Goal: Information Seeking & Learning: Check status

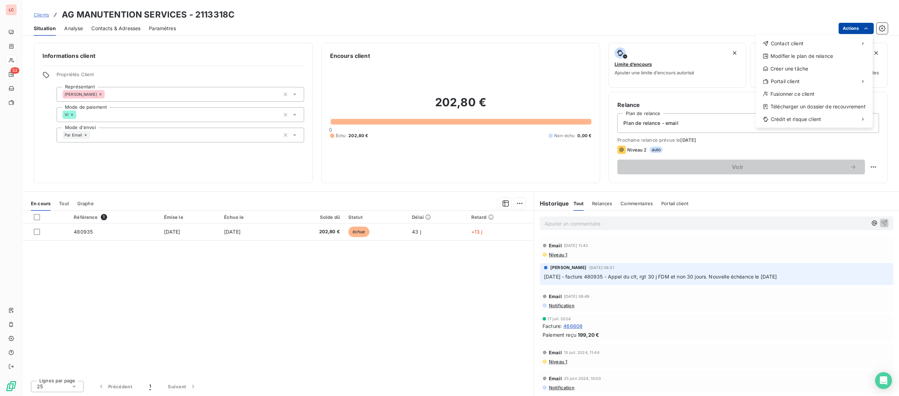
click at [851, 25] on html "LC 53 Clients AG MANUTENTION SERVICES - 2113318C Situation Analyse Contacts & A…" at bounding box center [449, 198] width 899 height 396
click at [816, 107] on div "Télécharger un dossier de recouvrement" at bounding box center [813, 106] width 111 height 11
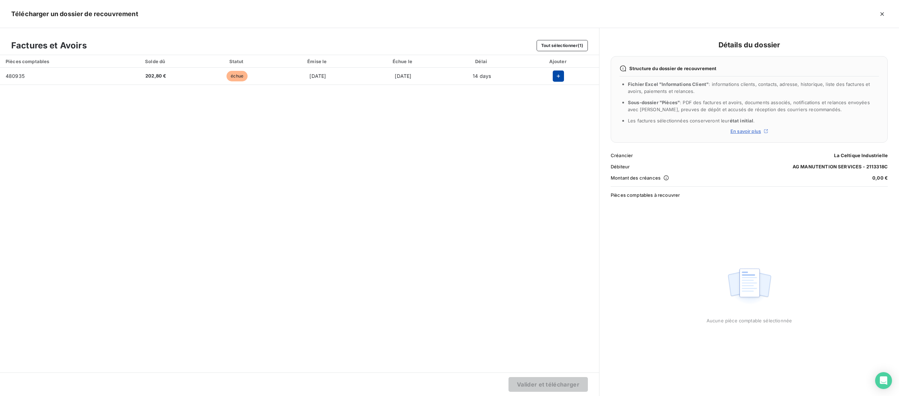
click at [560, 79] on icon "button" at bounding box center [558, 76] width 7 height 7
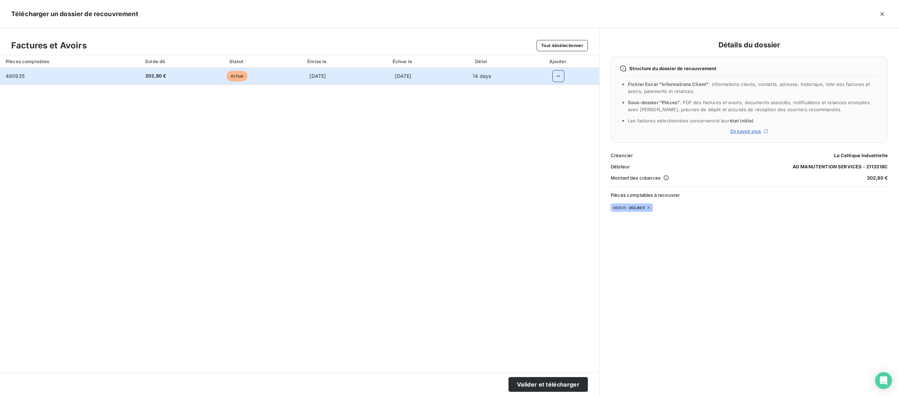
click at [559, 302] on div "Pièces comptables Solde dû Statut Émise le Échue le Délai Ajouter 480935 202,80…" at bounding box center [299, 214] width 599 height 318
click at [324, 167] on div "Pièces comptables Solde dû Statut Émise le Échue le Délai Ajouter 480935 202,80…" at bounding box center [299, 214] width 599 height 318
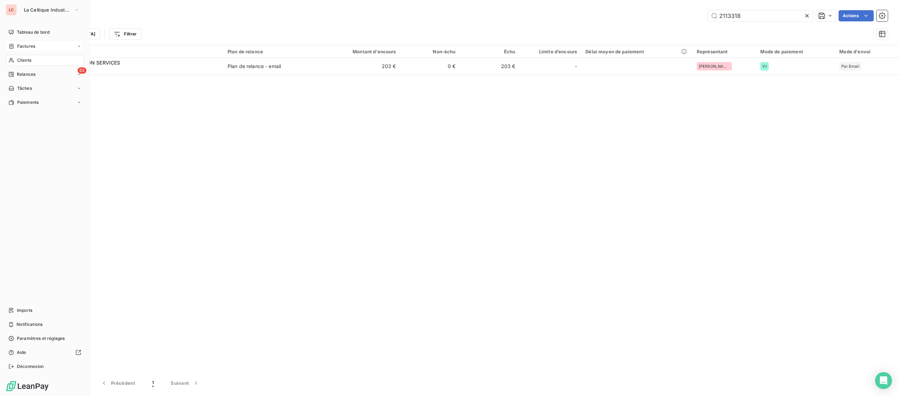
click at [13, 45] on icon at bounding box center [11, 46] width 4 height 5
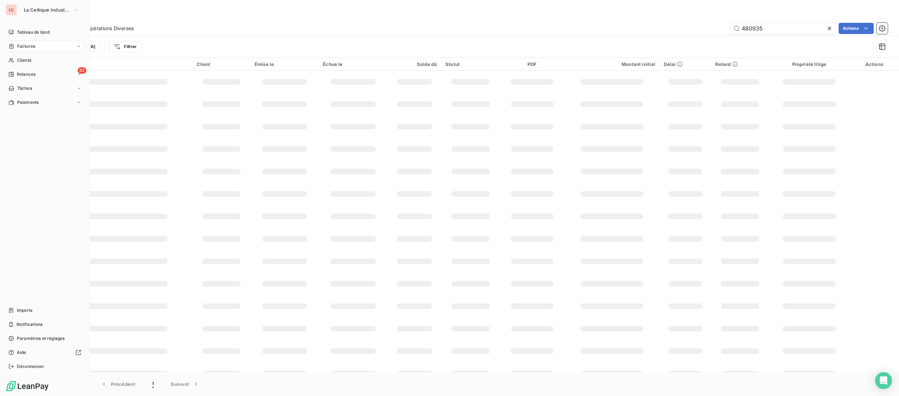
click at [14, 45] on icon at bounding box center [11, 47] width 6 height 6
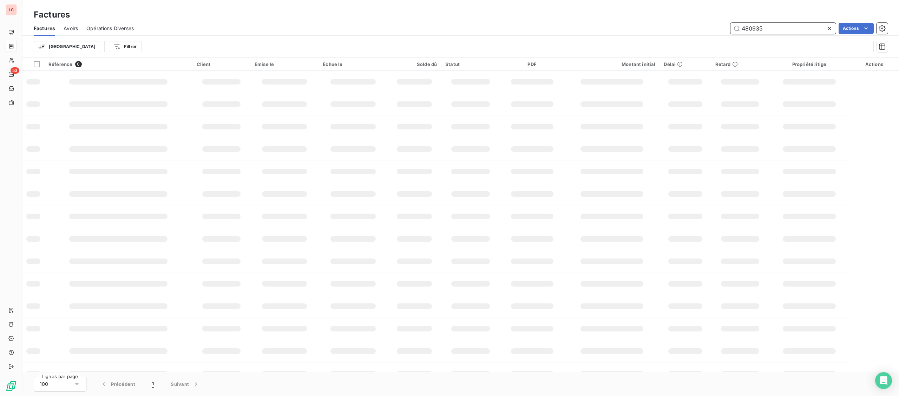
drag, startPoint x: 772, startPoint y: 32, endPoint x: 633, endPoint y: 32, distance: 139.0
click at [730, 32] on input "480935" at bounding box center [782, 28] width 105 height 11
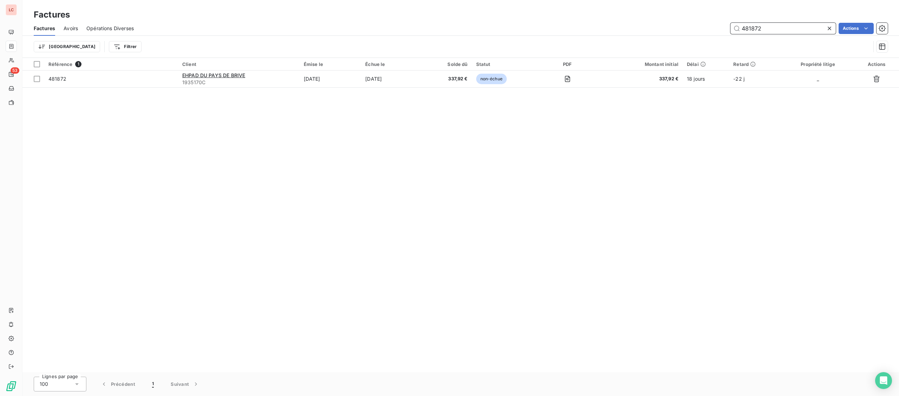
type input "481872"
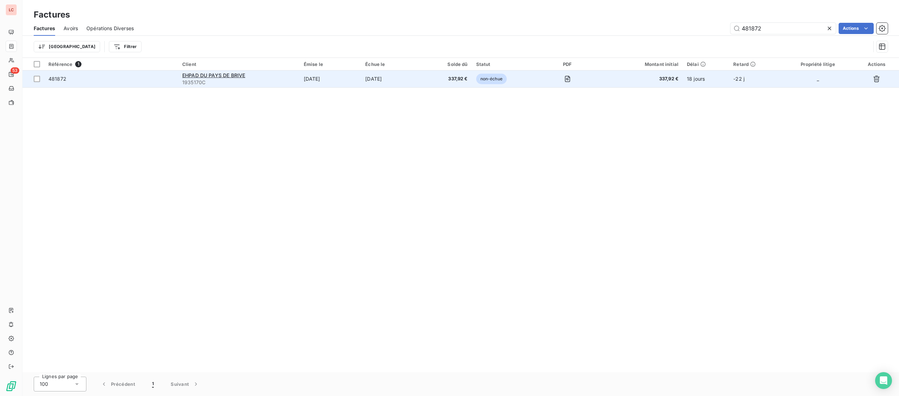
click at [182, 86] on span "1935170C" at bounding box center [238, 82] width 113 height 7
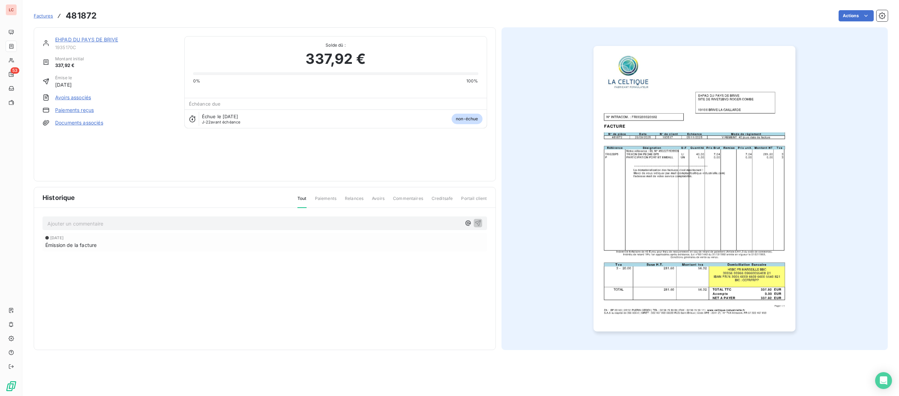
click at [89, 39] on link "EHPAD DU PAYS DE BRIVE" at bounding box center [86, 40] width 63 height 6
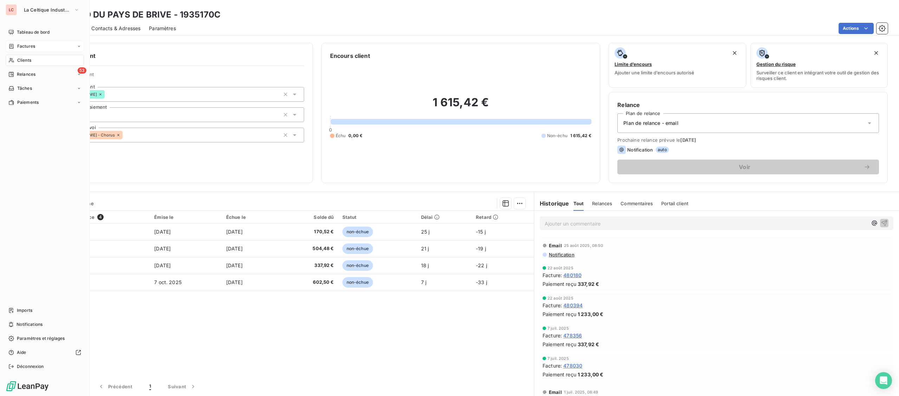
click at [21, 48] on span "Factures" at bounding box center [26, 46] width 18 height 6
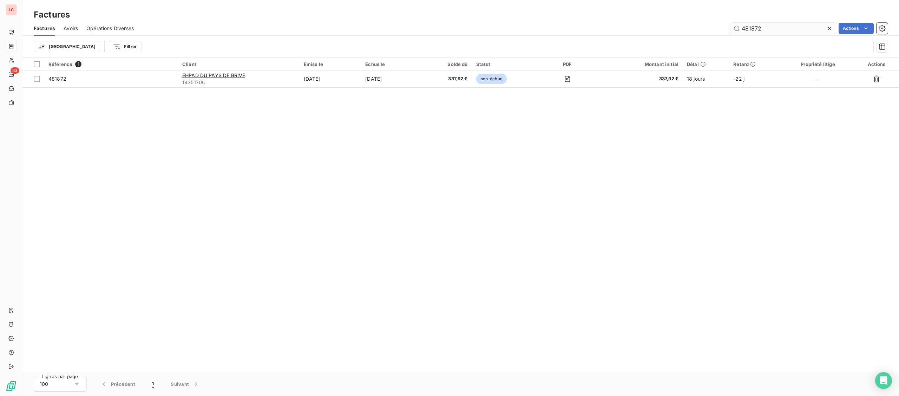
drag, startPoint x: 819, startPoint y: 28, endPoint x: 717, endPoint y: 29, distance: 102.2
click at [730, 29] on input "481872" at bounding box center [782, 28] width 105 height 11
type input "481830"
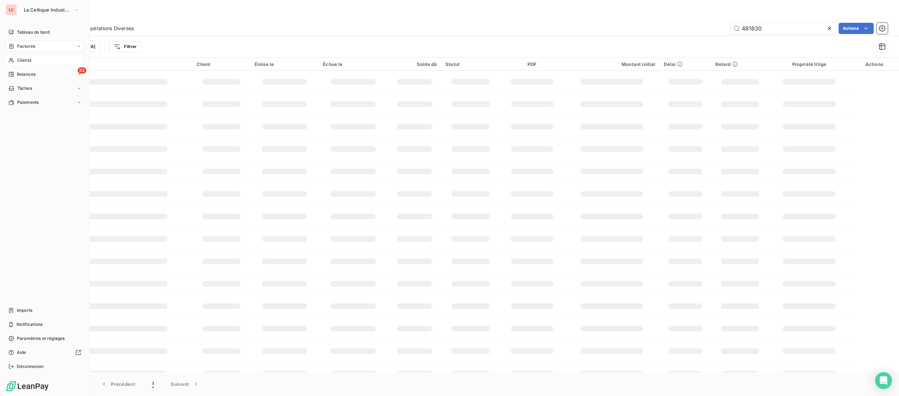
click at [17, 60] on div "Clients" at bounding box center [45, 60] width 78 height 11
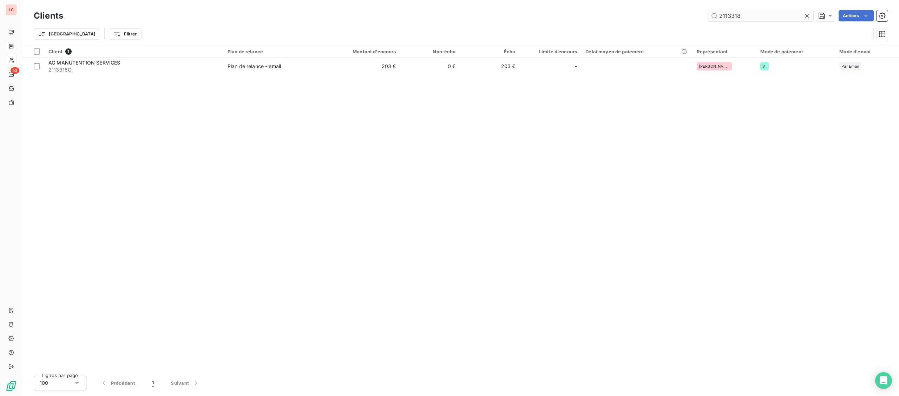
drag, startPoint x: 749, startPoint y: 11, endPoint x: 639, endPoint y: 8, distance: 109.9
click at [708, 10] on input "2113318" at bounding box center [760, 15] width 105 height 11
type input "292444"
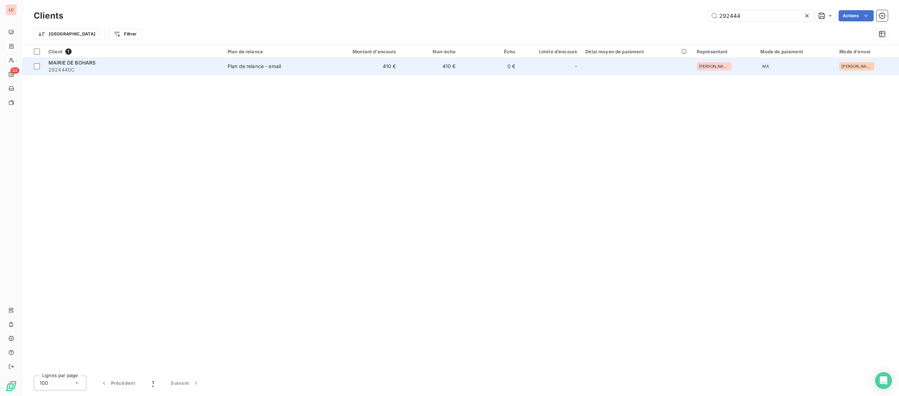
click at [229, 63] on td "Plan de relance - email" at bounding box center [271, 66] width 97 height 17
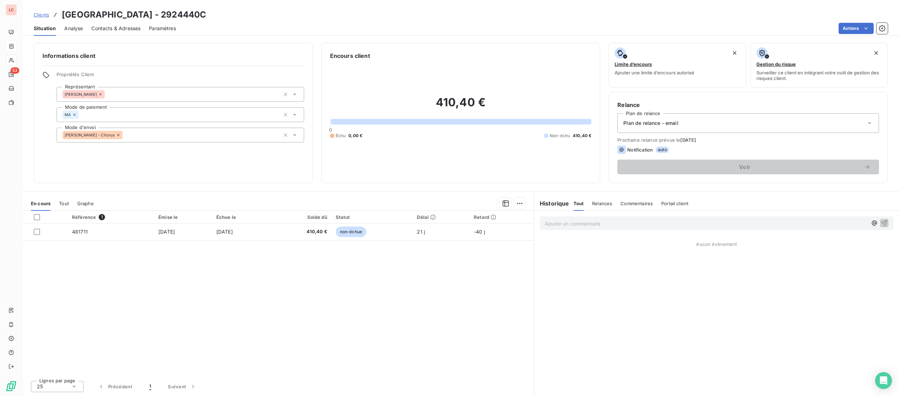
click at [570, 223] on p "Ajouter un commentaire ﻿" at bounding box center [706, 223] width 323 height 9
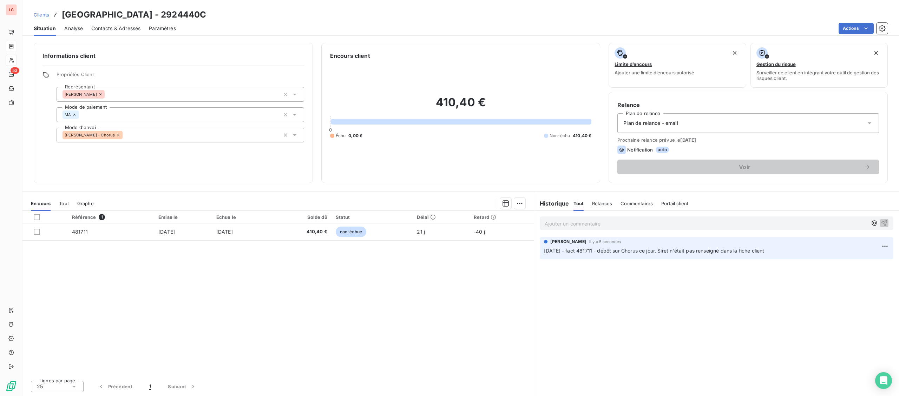
click at [45, 15] on span "Clients" at bounding box center [41, 15] width 15 height 6
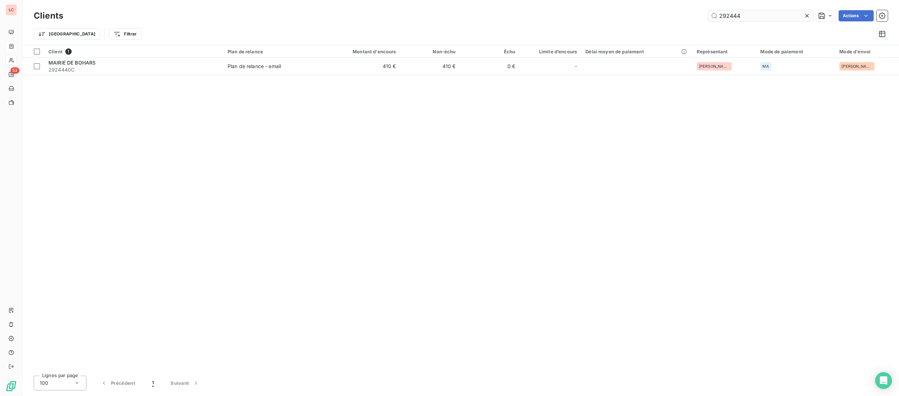
drag, startPoint x: 774, startPoint y: 17, endPoint x: 641, endPoint y: 20, distance: 132.4
click at [708, 20] on input "292444" at bounding box center [760, 15] width 105 height 11
type input "193517"
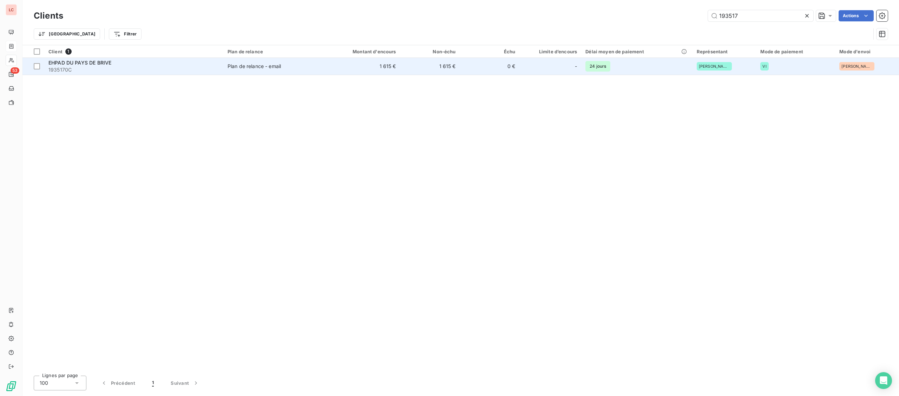
click at [78, 66] on div "EHPAD DU PAYS DE BRIVE" at bounding box center [133, 62] width 171 height 7
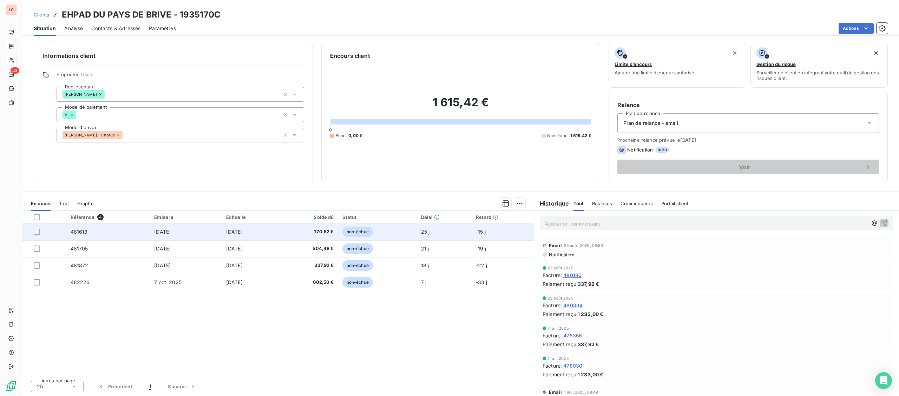
click at [104, 228] on td "481613" at bounding box center [108, 232] width 84 height 17
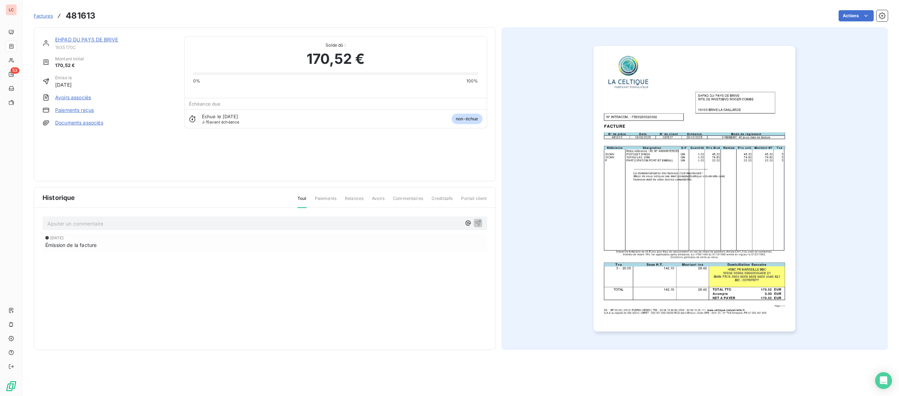
click at [736, 117] on img "button" at bounding box center [694, 189] width 202 height 286
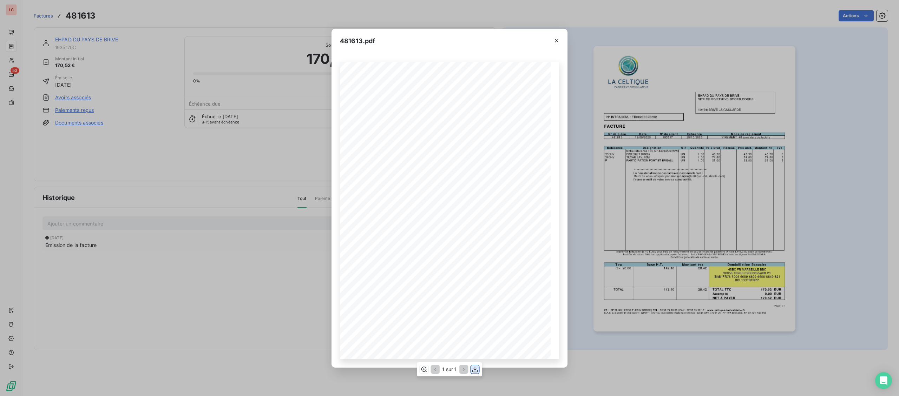
click at [473, 372] on icon "button" at bounding box center [475, 369] width 7 height 7
click at [223, 280] on div "481613.pdf Page 1 / 1 ZA - BP 20140 | [PHONE_NUMBER] CEDEX | TEL : [PHONE_NUMBE…" at bounding box center [449, 198] width 899 height 396
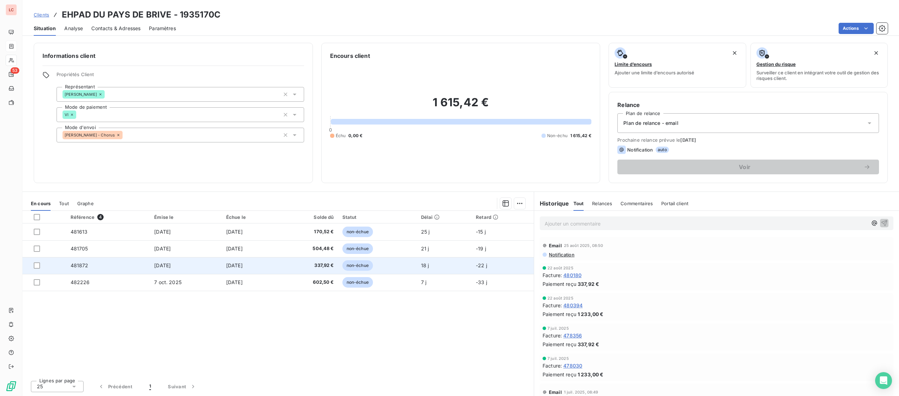
click at [355, 265] on span "non-échue" at bounding box center [357, 266] width 31 height 11
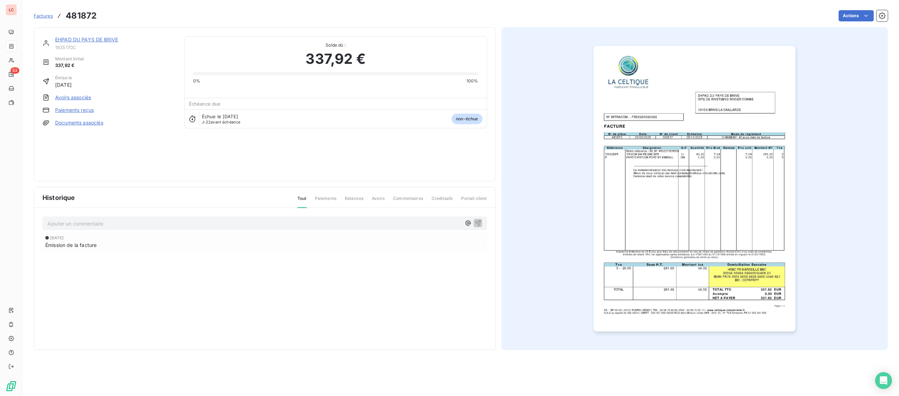
click at [613, 206] on img "button" at bounding box center [694, 189] width 202 height 286
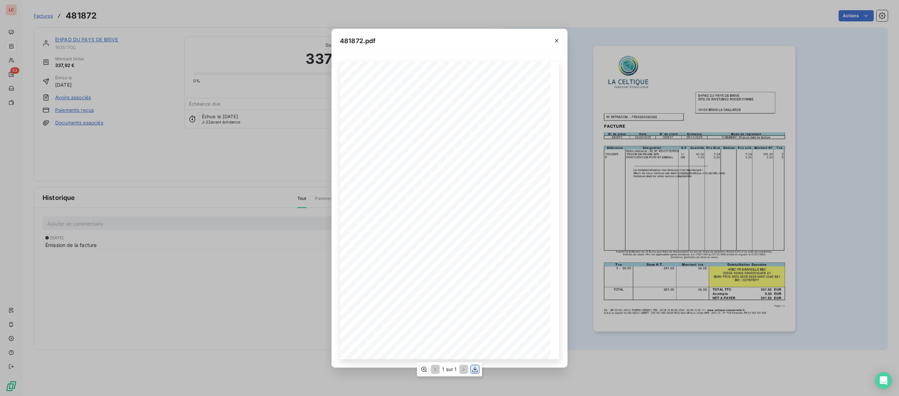
drag, startPoint x: 476, startPoint y: 375, endPoint x: 479, endPoint y: 371, distance: 4.5
click at [476, 374] on div "1 sur 1" at bounding box center [449, 370] width 65 height 14
click at [479, 369] on div "1 sur 1" at bounding box center [449, 370] width 65 height 14
click at [476, 370] on icon "button" at bounding box center [475, 369] width 7 height 7
click at [289, 182] on div "**********" at bounding box center [449, 198] width 899 height 396
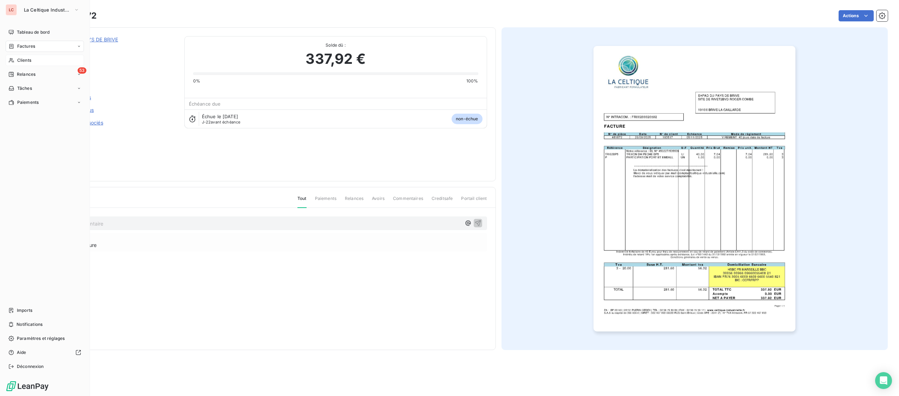
click at [16, 60] on div "Clients" at bounding box center [45, 60] width 78 height 11
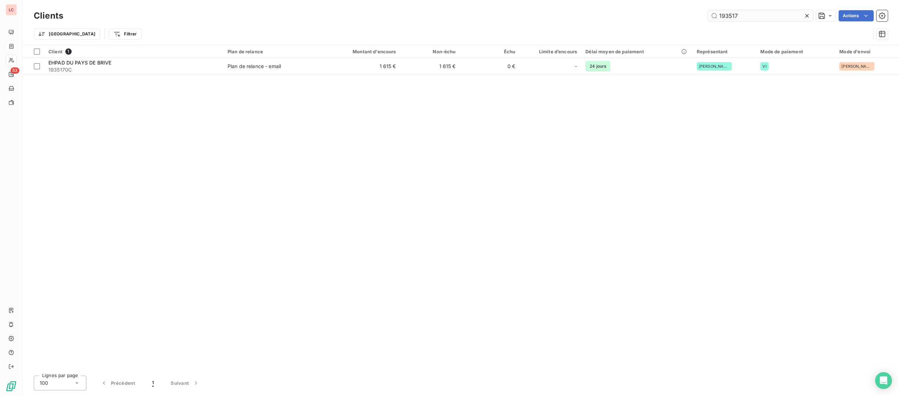
drag, startPoint x: 747, startPoint y: 12, endPoint x: 582, endPoint y: 8, distance: 165.0
click at [708, 10] on input "193517" at bounding box center [760, 15] width 105 height 11
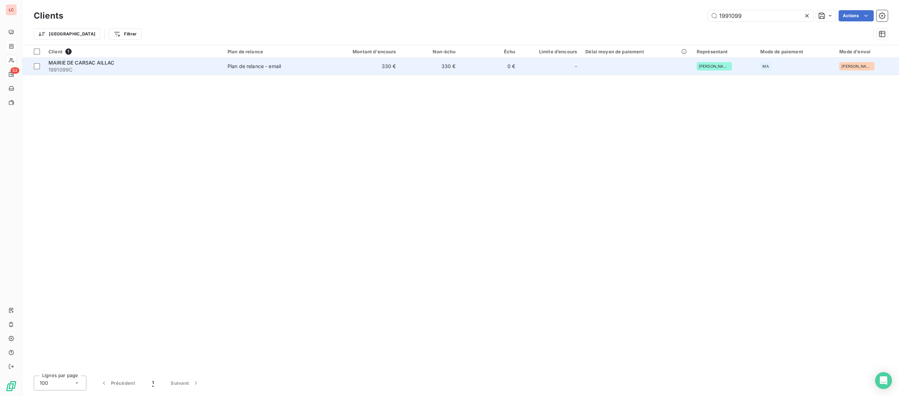
type input "1991099"
click at [352, 62] on td "330 €" at bounding box center [360, 66] width 80 height 17
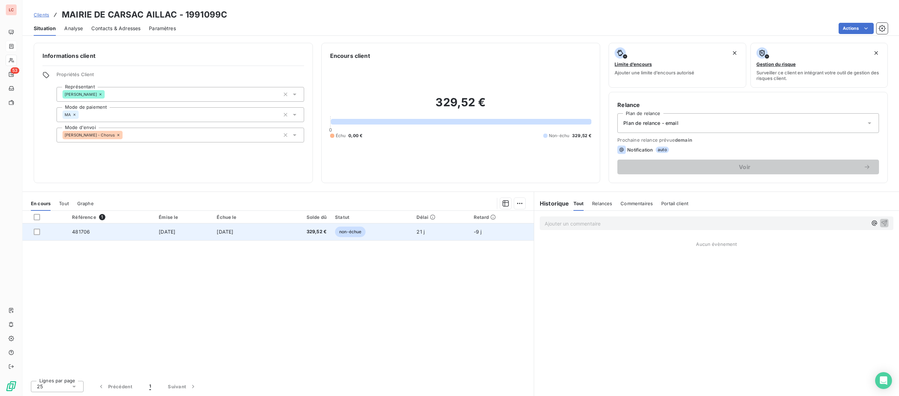
click at [189, 231] on td "[DATE]" at bounding box center [183, 232] width 58 height 17
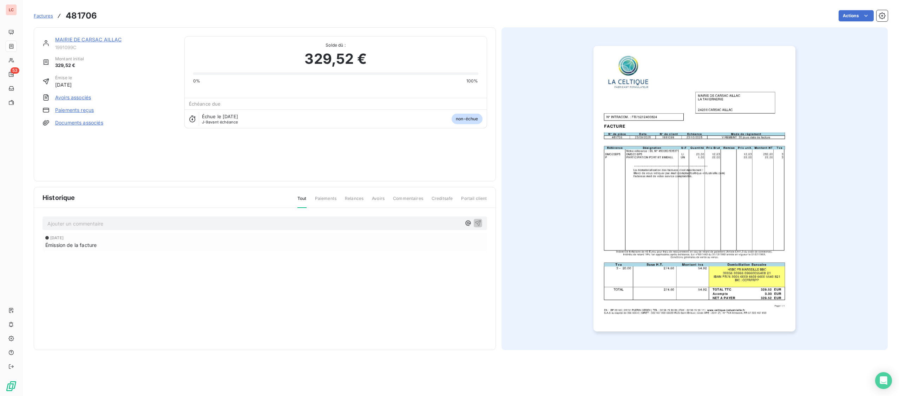
click at [710, 191] on img "button" at bounding box center [694, 189] width 202 height 286
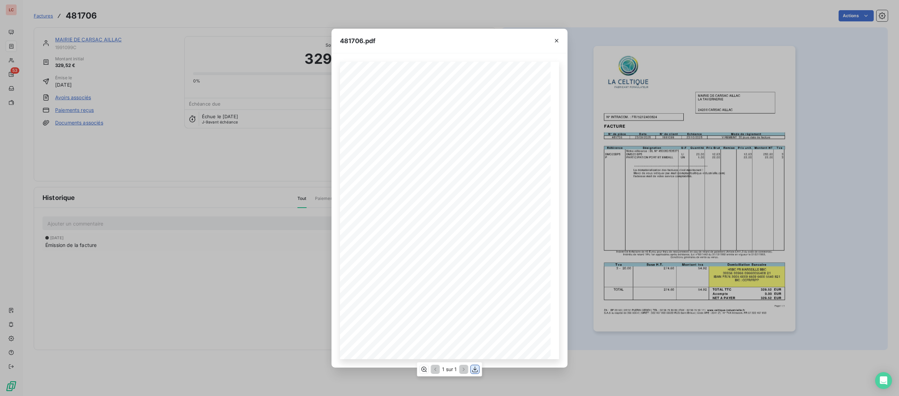
click at [473, 368] on icon "button" at bounding box center [475, 369] width 7 height 7
click at [76, 65] on div "**********" at bounding box center [449, 198] width 899 height 396
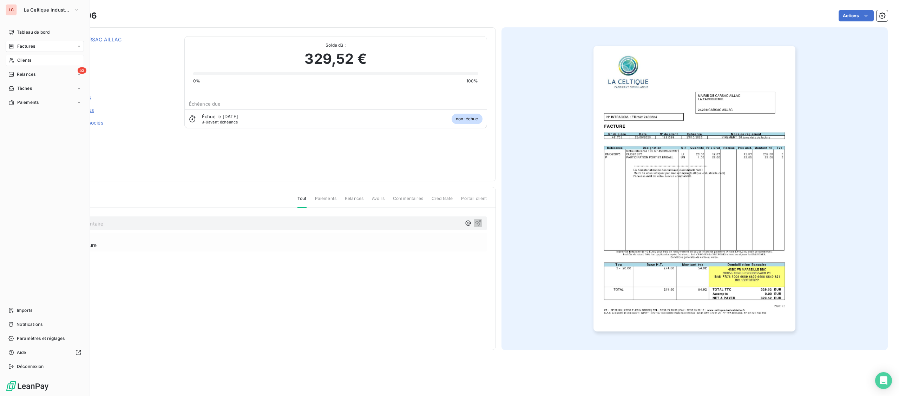
click at [20, 57] on div "Clients" at bounding box center [45, 60] width 78 height 11
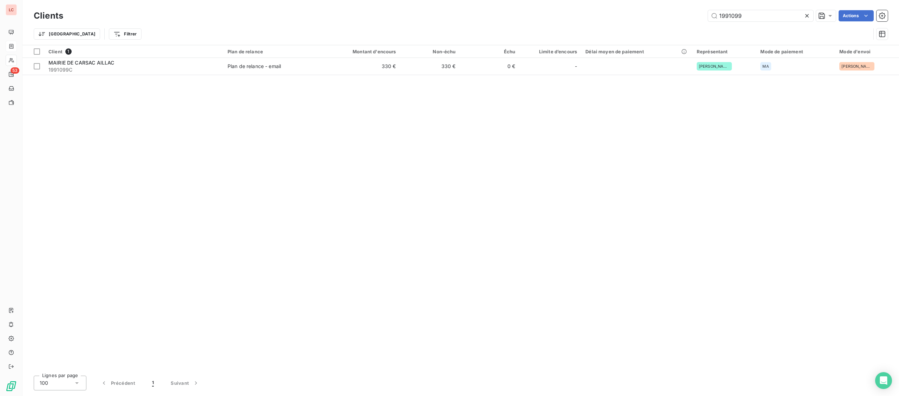
drag, startPoint x: 802, startPoint y: 19, endPoint x: 704, endPoint y: 17, distance: 98.3
click at [704, 17] on div "1991099 Actions" at bounding box center [480, 15] width 816 height 11
type input "442341"
click at [340, 75] on div "Client 1 Plan de relance Montant d'encours Non-échu Échu Limite d’encours Délai…" at bounding box center [460, 207] width 876 height 325
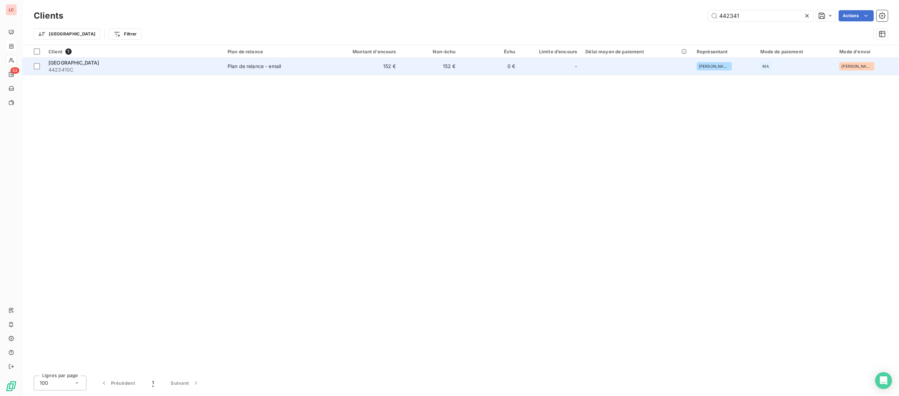
click at [343, 69] on td "152 €" at bounding box center [360, 66] width 80 height 17
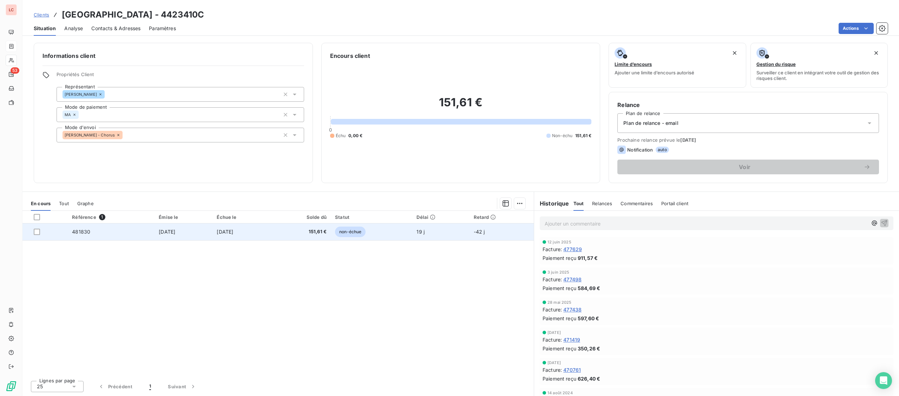
click at [167, 233] on span "[DATE]" at bounding box center [167, 232] width 17 height 6
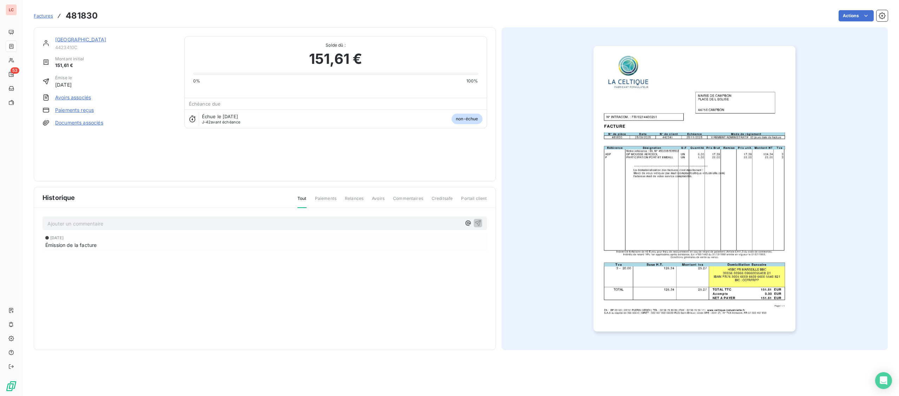
click at [631, 173] on img "button" at bounding box center [694, 189] width 202 height 286
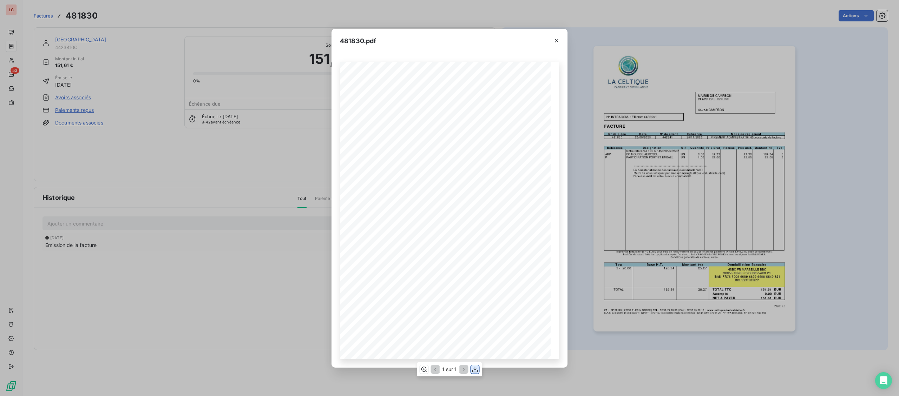
click at [477, 373] on icon "button" at bounding box center [475, 369] width 7 height 7
click at [135, 55] on div "**********" at bounding box center [449, 198] width 899 height 396
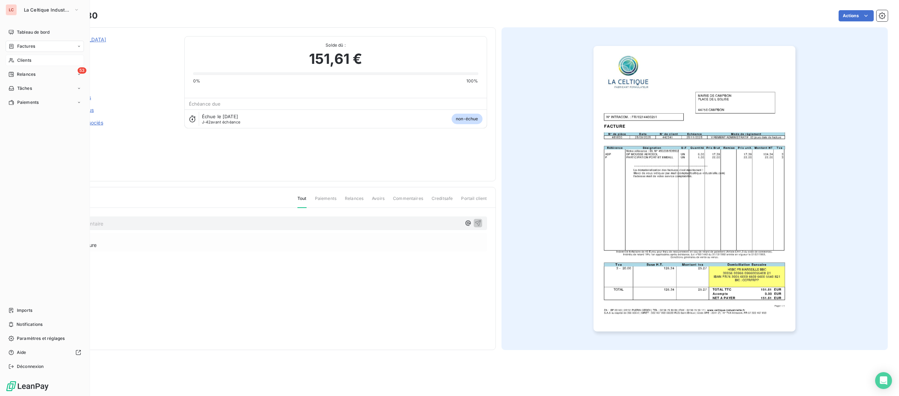
click at [19, 58] on span "Clients" at bounding box center [24, 60] width 14 height 6
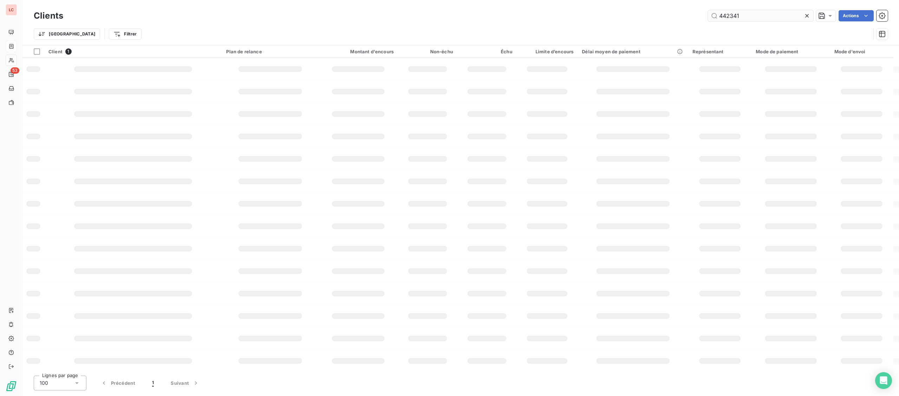
drag, startPoint x: 640, startPoint y: 14, endPoint x: 604, endPoint y: 14, distance: 35.8
click at [708, 14] on input "442341" at bounding box center [760, 15] width 105 height 11
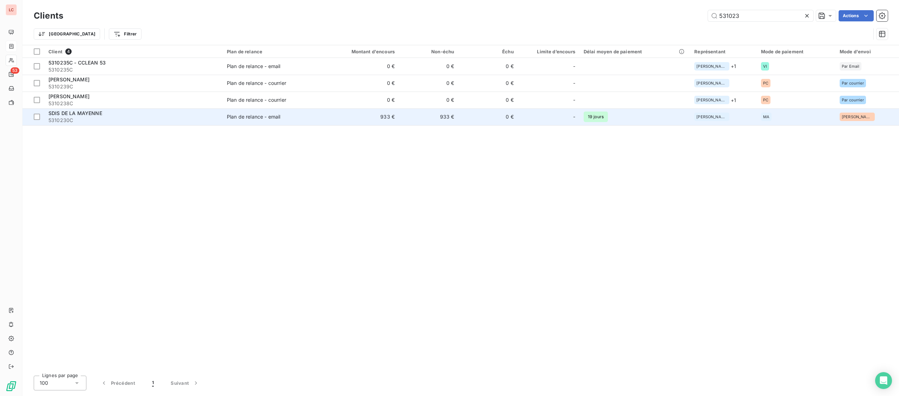
type input "531023"
click at [280, 118] on div "Plan de relance - email" at bounding box center [253, 116] width 53 height 7
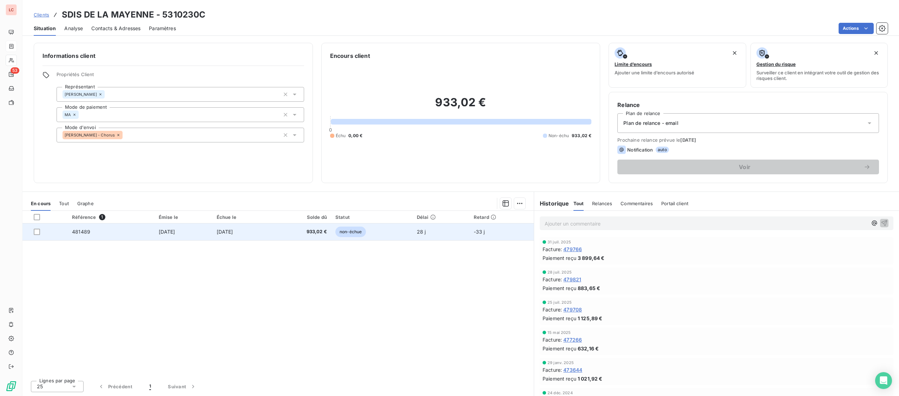
click at [229, 229] on td "[DATE]" at bounding box center [241, 232] width 59 height 17
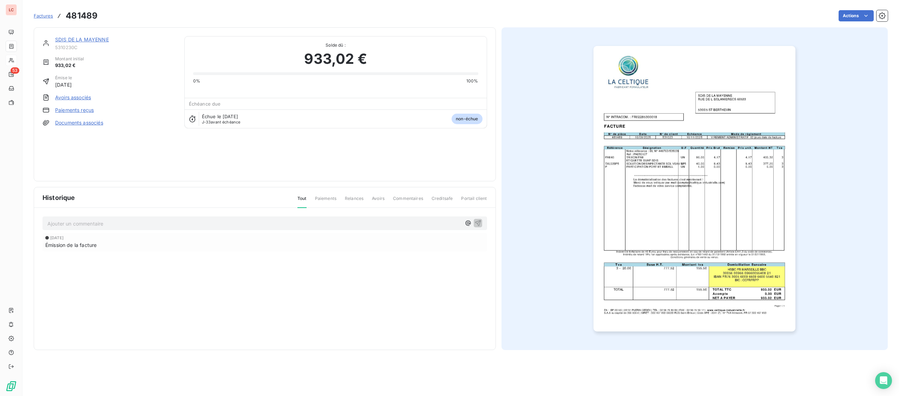
click at [756, 212] on img "button" at bounding box center [694, 189] width 202 height 286
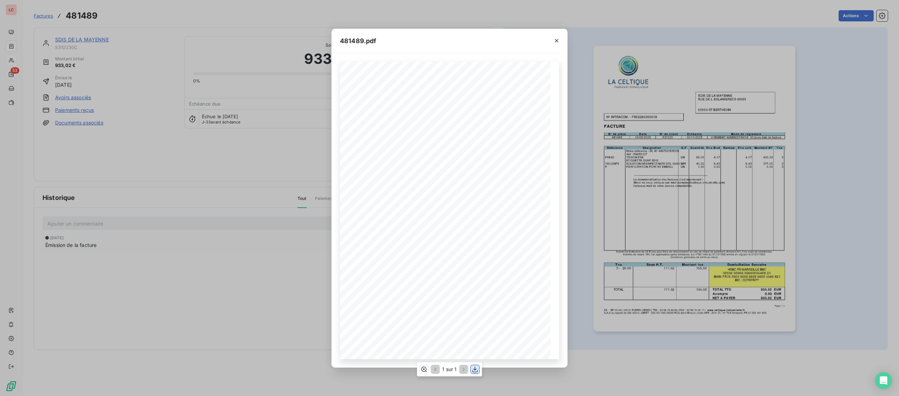
click at [475, 372] on icon "button" at bounding box center [475, 369] width 7 height 7
